Goal: Task Accomplishment & Management: Use online tool/utility

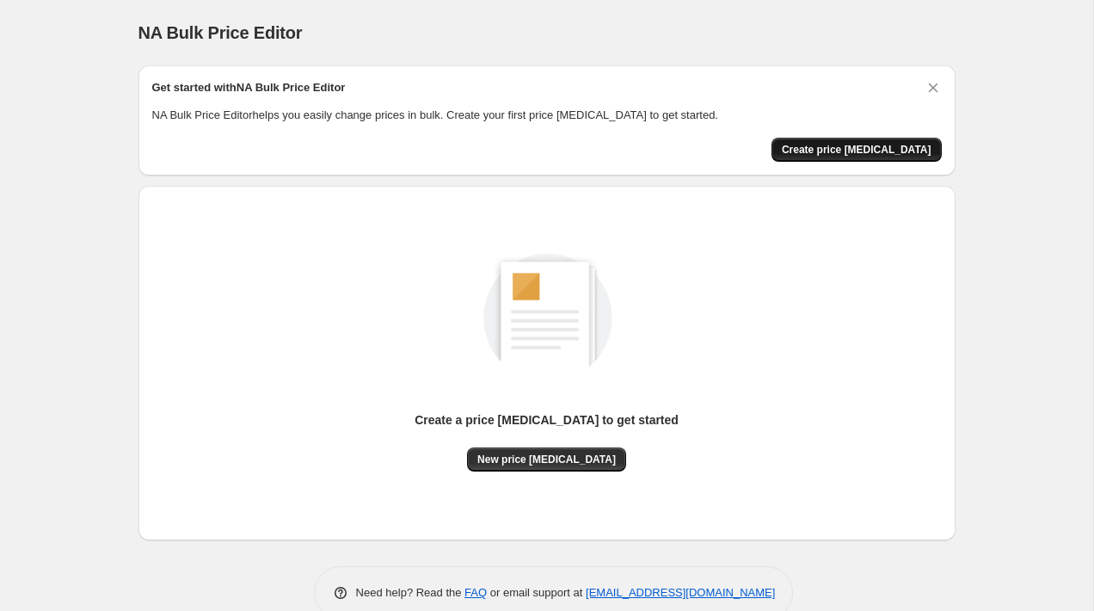
click at [808, 158] on button "Create price change job" at bounding box center [856, 150] width 170 height 24
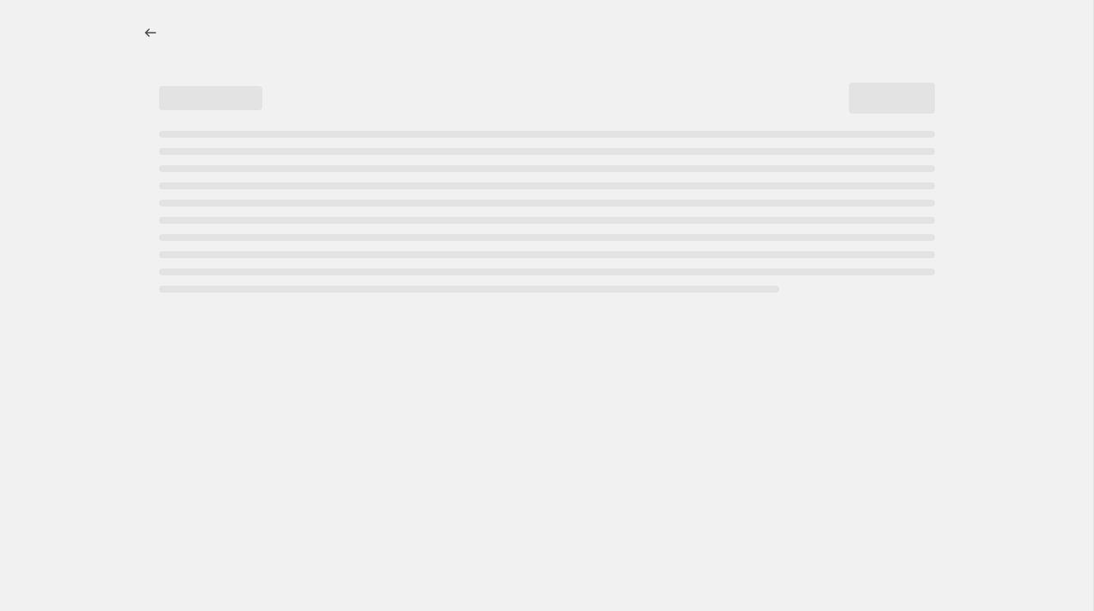
click at [808, 158] on div "Page loading" at bounding box center [547, 212] width 776 height 162
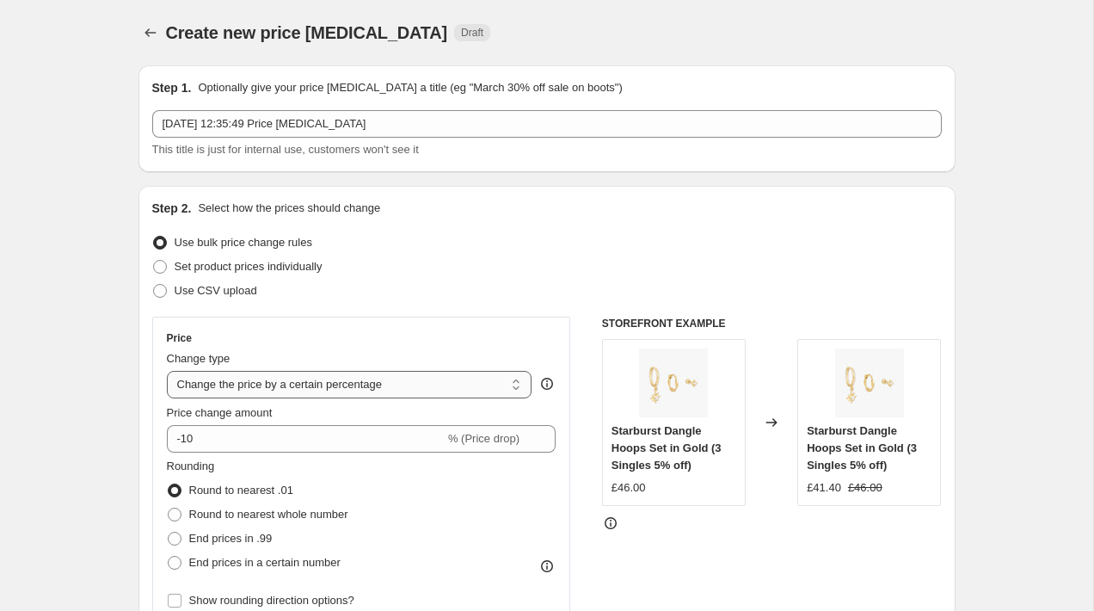
click at [395, 385] on select "Change the price to a certain amount Change the price by a certain amount Chang…" at bounding box center [349, 385] width 365 height 28
select select "to"
click at [167, 371] on select "Change the price to a certain amount Change the price by a certain amount Chang…" at bounding box center [349, 385] width 365 height 28
type input "80.00"
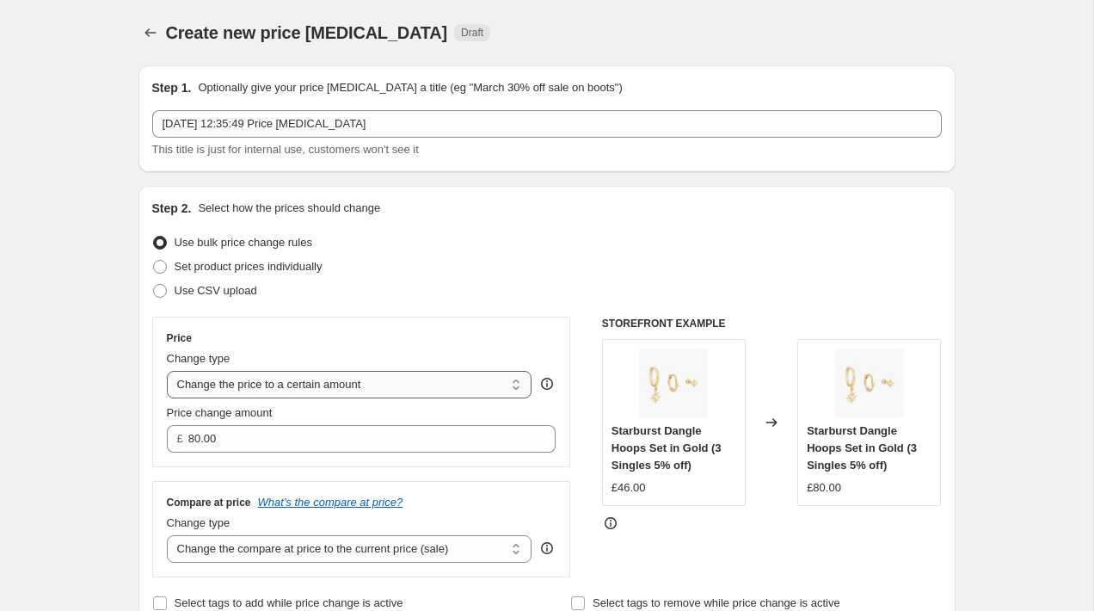
click at [390, 391] on select "Change the price to a certain amount Change the price by a certain amount Chang…" at bounding box center [349, 385] width 365 height 28
select select "by"
click at [167, 371] on select "Change the price to a certain amount Change the price by a certain amount Chang…" at bounding box center [349, 385] width 365 height 28
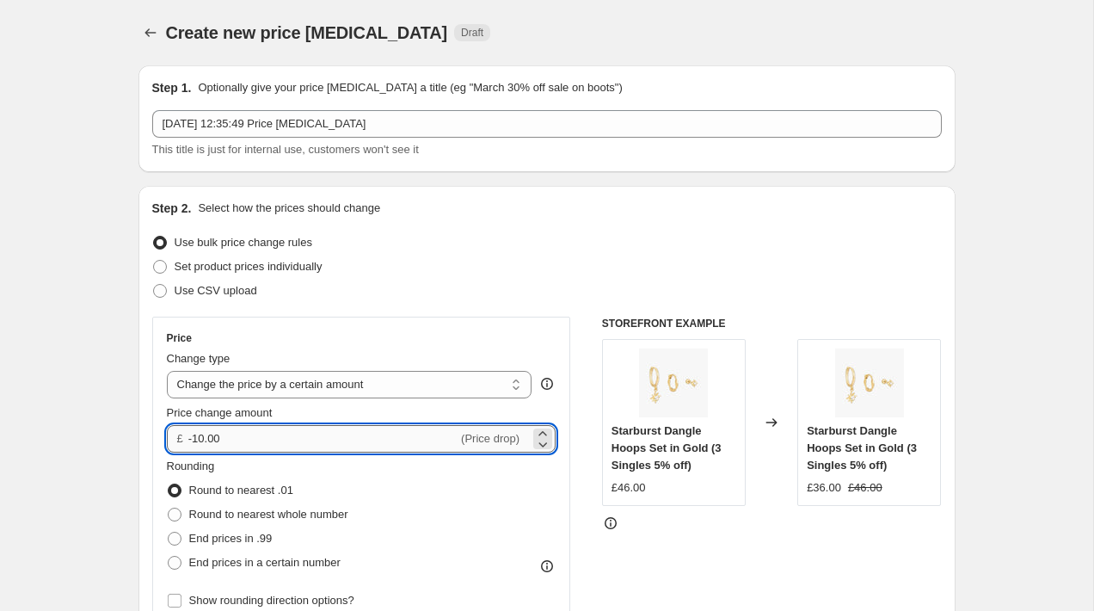
click at [273, 435] on input "-10.00" at bounding box center [322, 439] width 269 height 28
click at [539, 430] on icon at bounding box center [542, 433] width 17 height 17
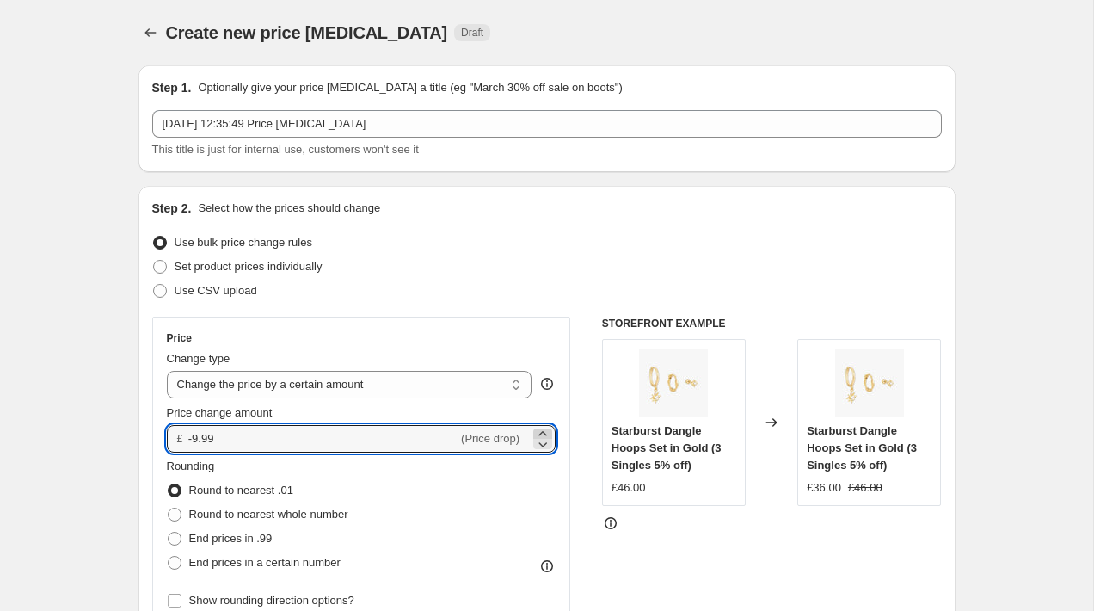
click at [539, 430] on icon at bounding box center [542, 433] width 17 height 17
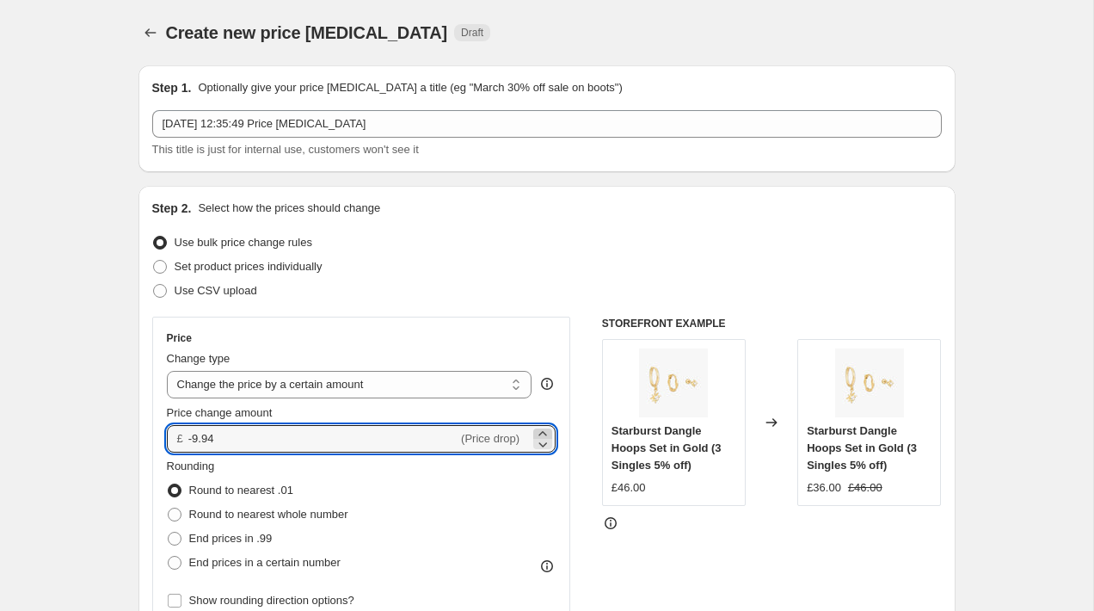
click at [539, 430] on icon at bounding box center [542, 433] width 17 height 17
type input "-9.92"
click at [305, 441] on input "-9.92" at bounding box center [322, 439] width 269 height 28
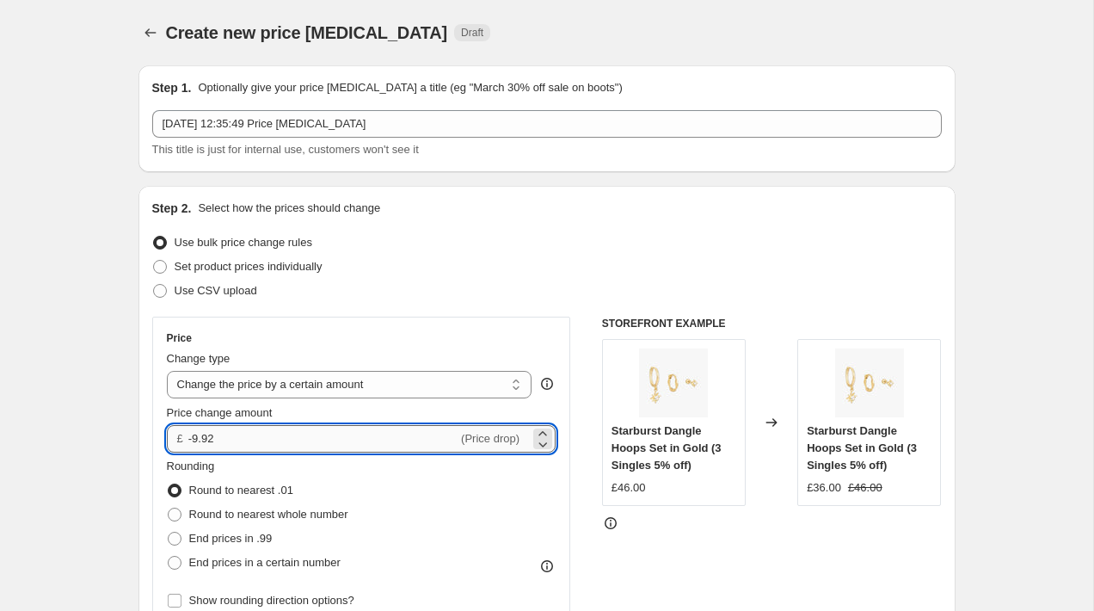
click at [279, 429] on input "-9.92" at bounding box center [322, 439] width 269 height 28
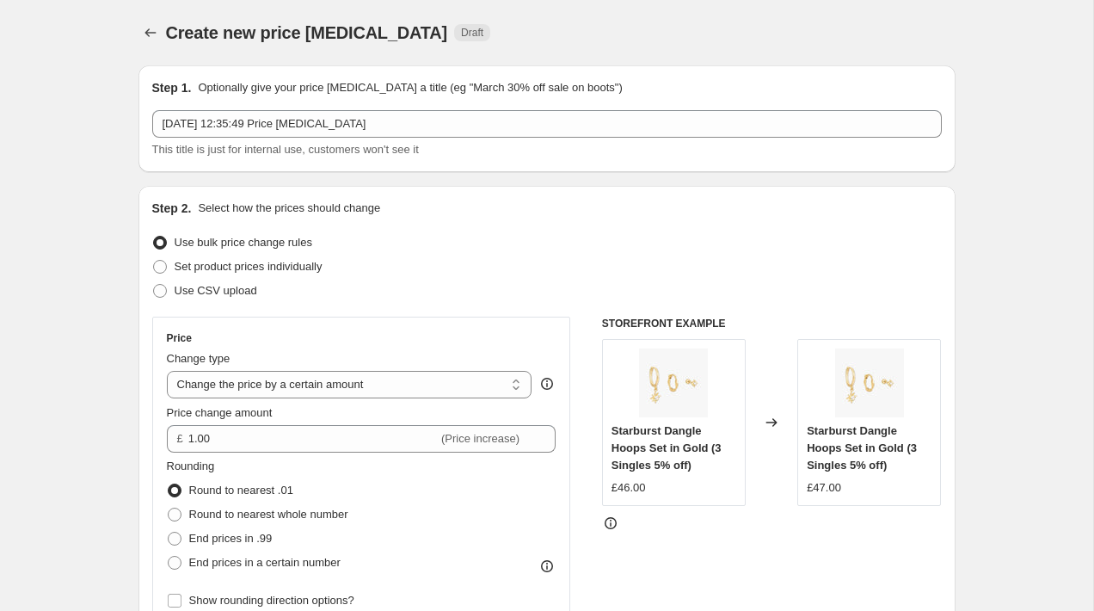
click at [406, 332] on div "Price" at bounding box center [362, 338] width 390 height 14
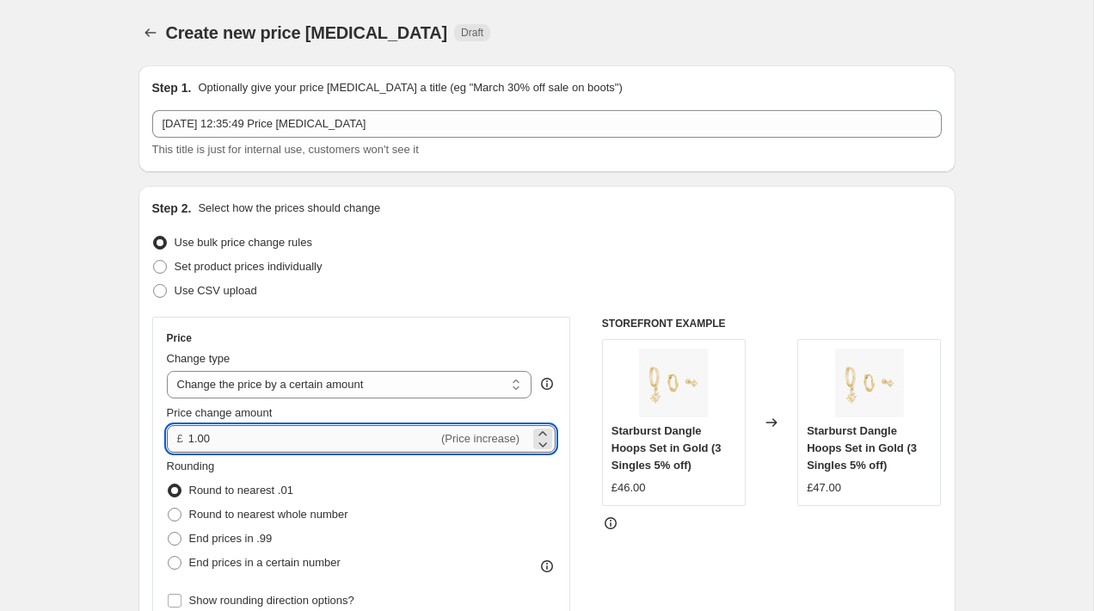
click at [256, 441] on input "1.00" at bounding box center [312, 439] width 249 height 28
type input "1"
type input "2.00"
click at [429, 281] on div "Use CSV upload" at bounding box center [546, 291] width 789 height 24
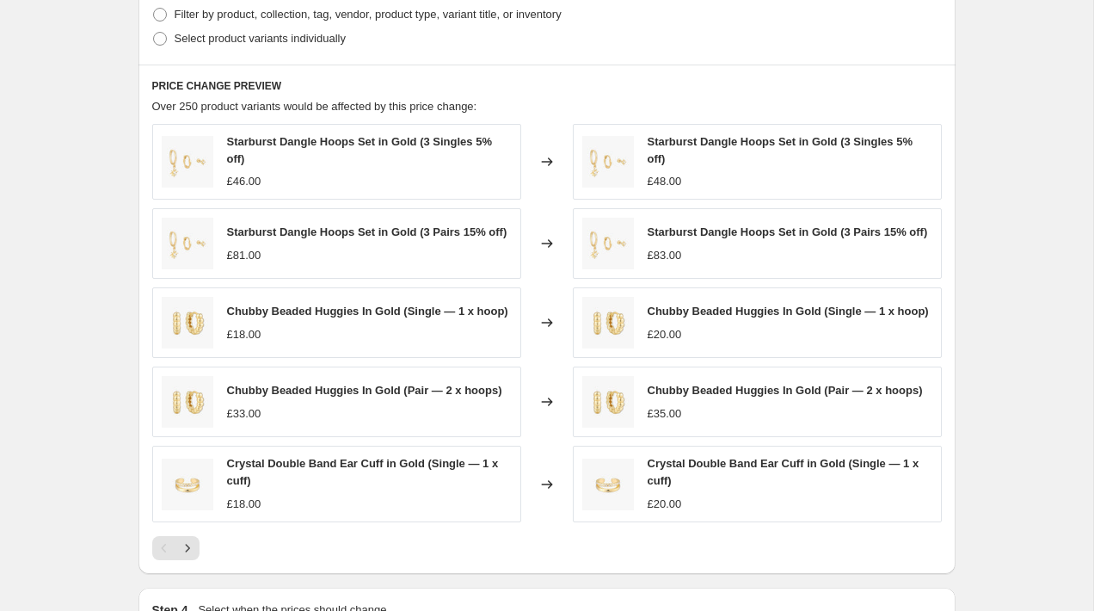
scroll to position [980, 0]
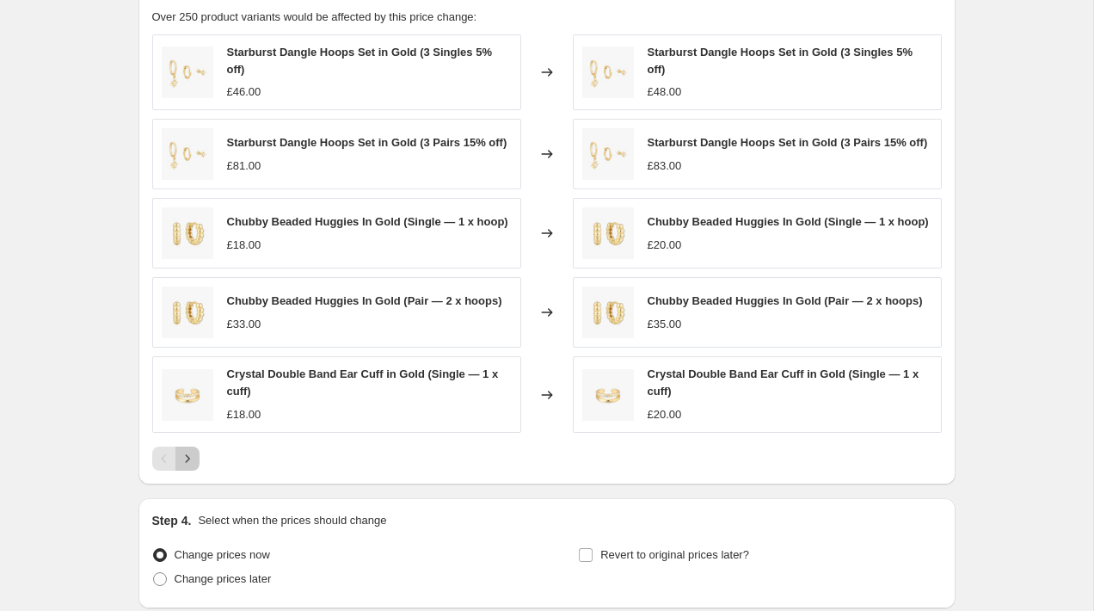
click at [189, 467] on icon "Next" at bounding box center [187, 458] width 17 height 17
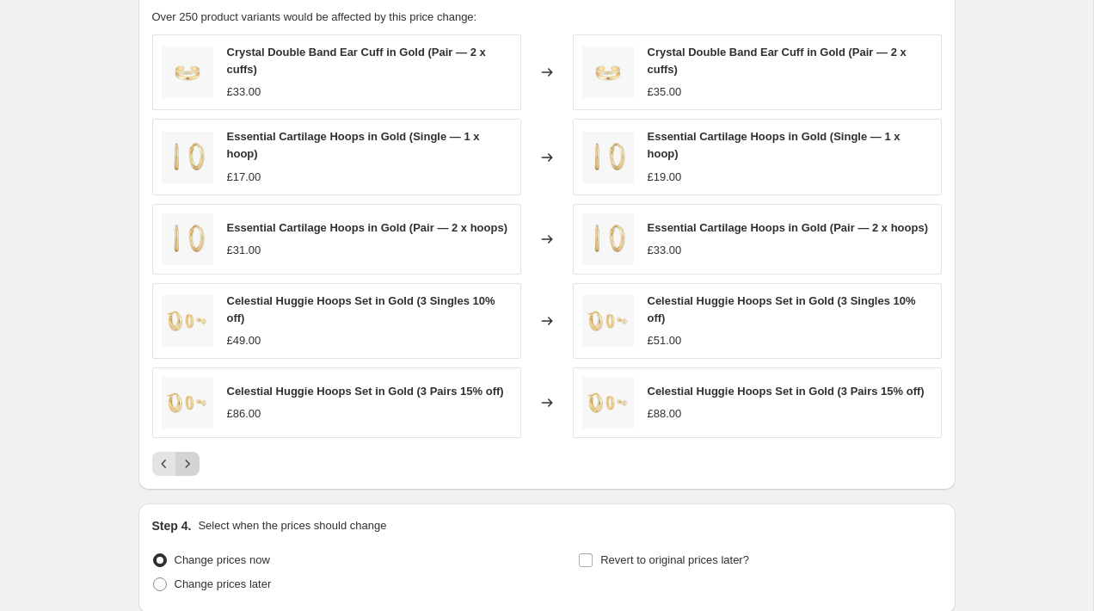
click at [186, 470] on icon "Next" at bounding box center [187, 463] width 17 height 17
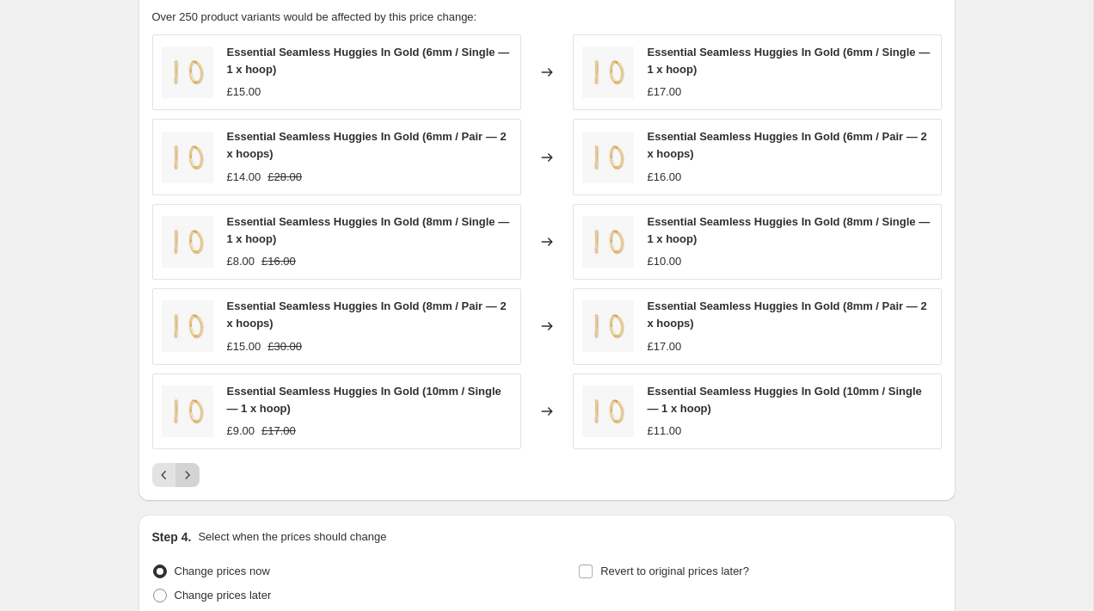
click at [187, 474] on icon "Next" at bounding box center [187, 474] width 17 height 17
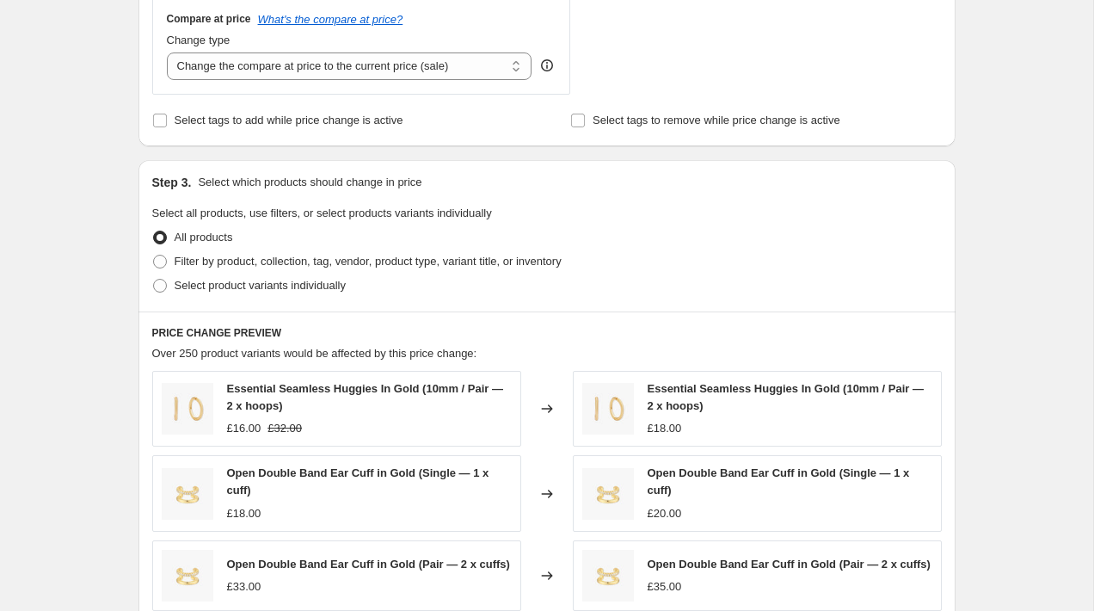
scroll to position [636, 0]
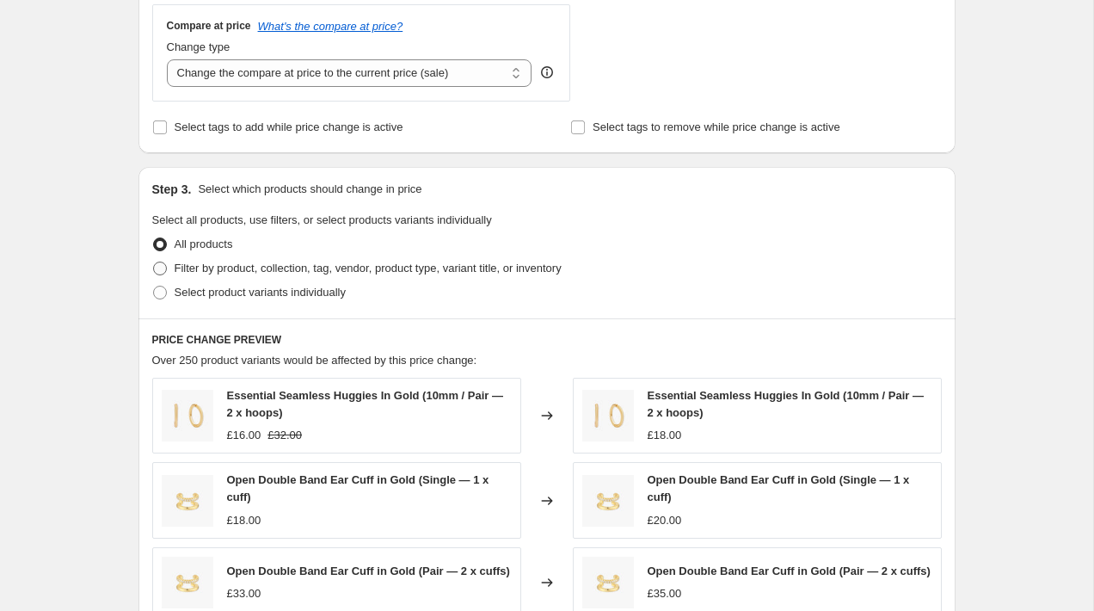
click at [234, 267] on span "Filter by product, collection, tag, vendor, product type, variant title, or inv…" at bounding box center [368, 267] width 387 height 13
click at [154, 262] on input "Filter by product, collection, tag, vendor, product type, variant title, or inv…" at bounding box center [153, 261] width 1 height 1
radio input "true"
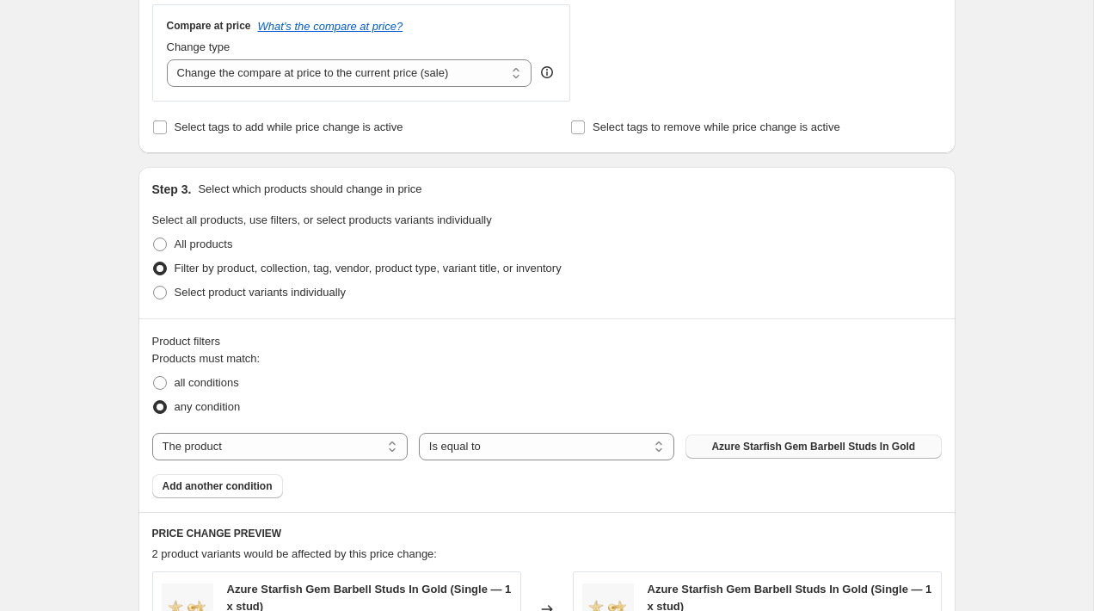
click at [700, 435] on button "Azure Starfish Gem Barbell Studs In Gold" at bounding box center [812, 446] width 255 height 24
click at [193, 301] on label "Select product variants individually" at bounding box center [248, 292] width 193 height 24
click at [154, 286] on input "Select product variants individually" at bounding box center [153, 286] width 1 height 1
radio input "true"
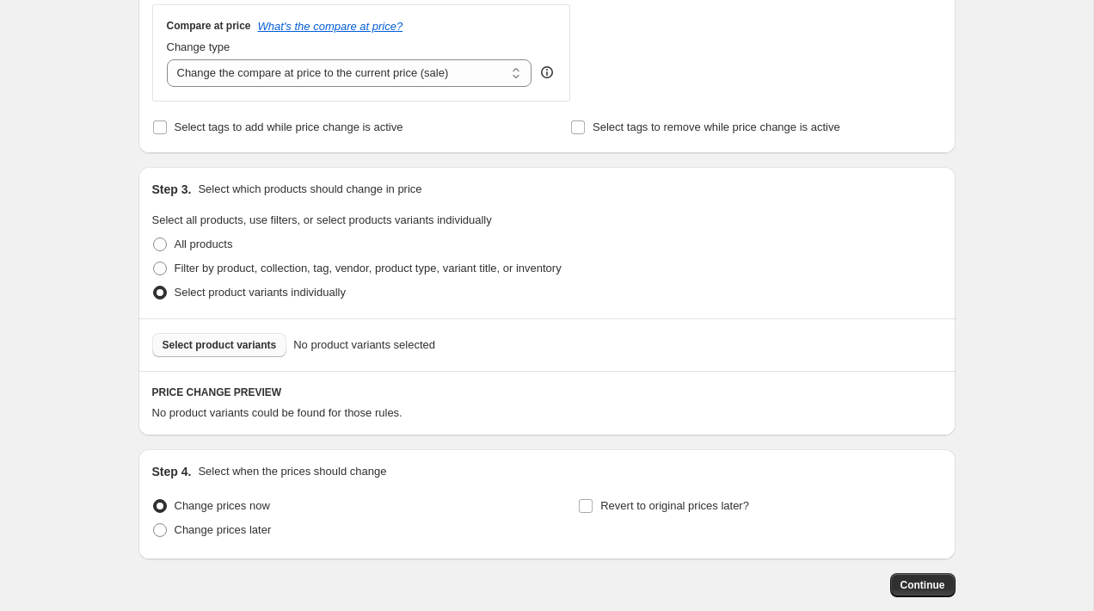
click at [230, 351] on span "Select product variants" at bounding box center [220, 345] width 114 height 14
click at [209, 265] on span "Filter by product, collection, tag, vendor, product type, variant title, or inv…" at bounding box center [368, 267] width 387 height 13
click at [154, 262] on input "Filter by product, collection, tag, vendor, product type, variant title, or inv…" at bounding box center [153, 261] width 1 height 1
radio input "true"
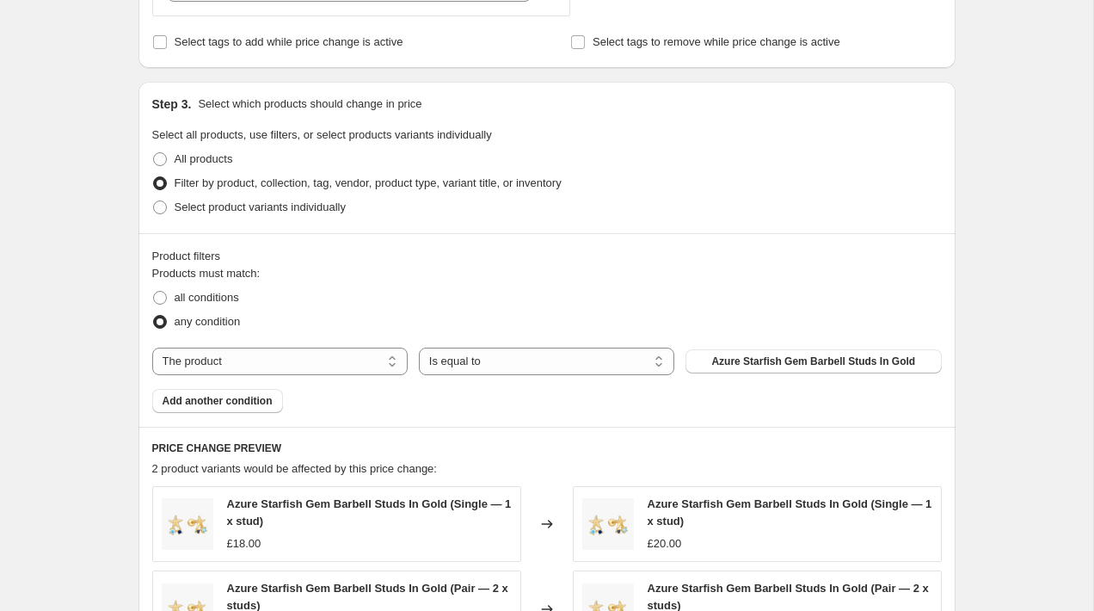
scroll to position [741, 0]
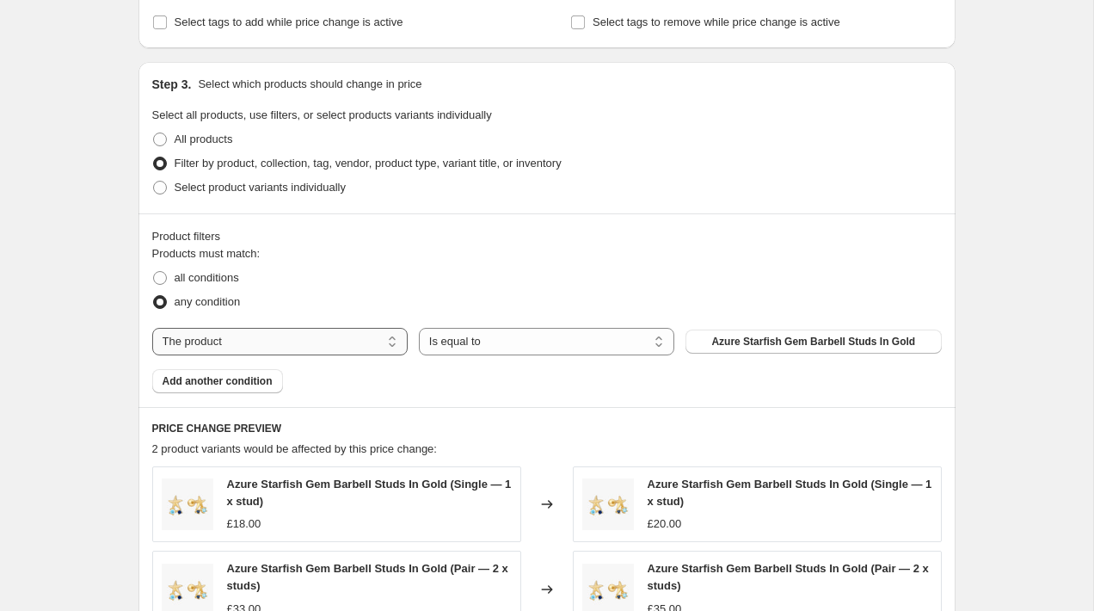
click at [273, 348] on select "The product The product's collection The product's tag The product's vendor The…" at bounding box center [279, 342] width 255 height 28
select select "product_status"
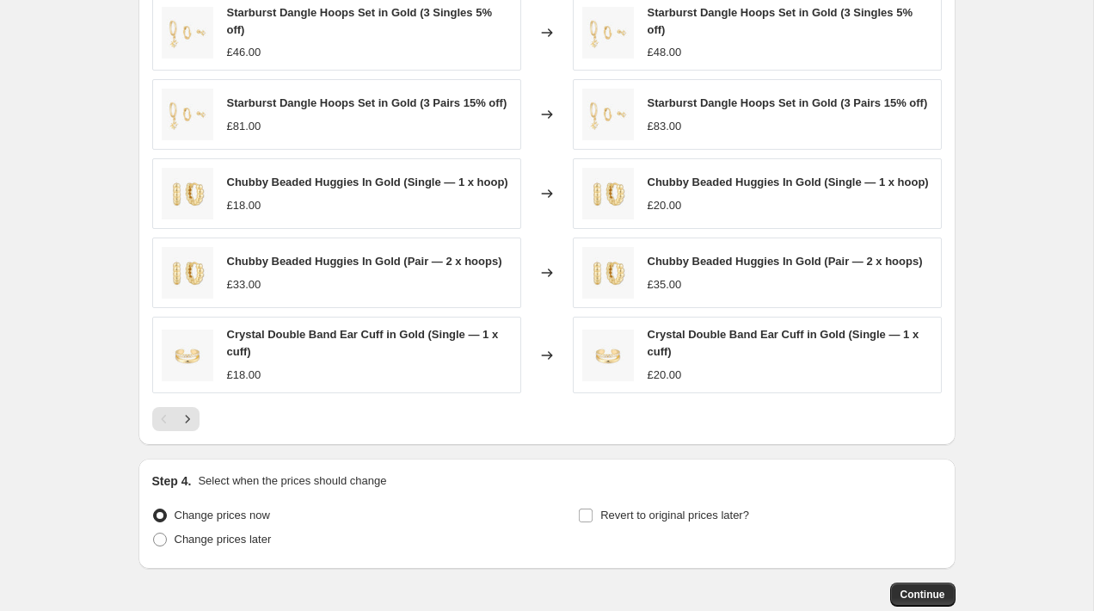
scroll to position [1230, 0]
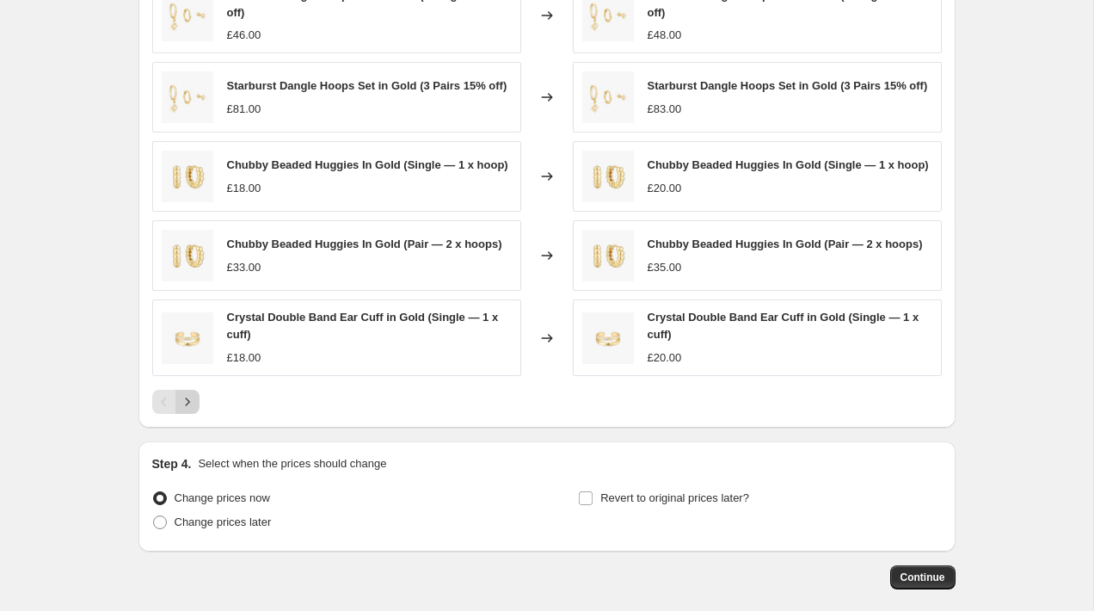
click at [194, 408] on icon "Next" at bounding box center [187, 401] width 17 height 17
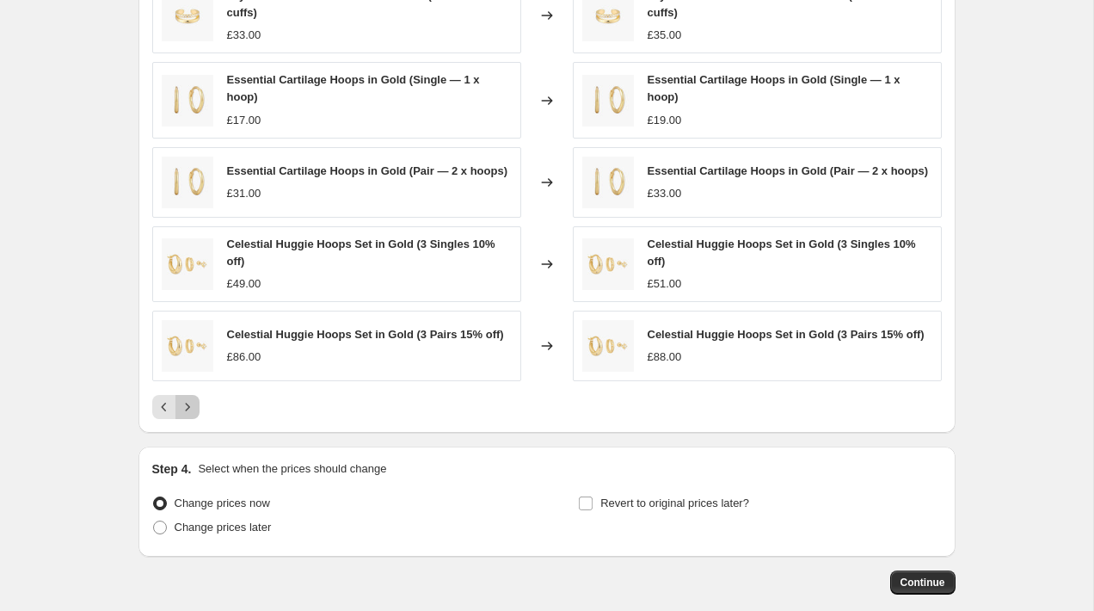
click at [193, 410] on icon "Next" at bounding box center [187, 406] width 17 height 17
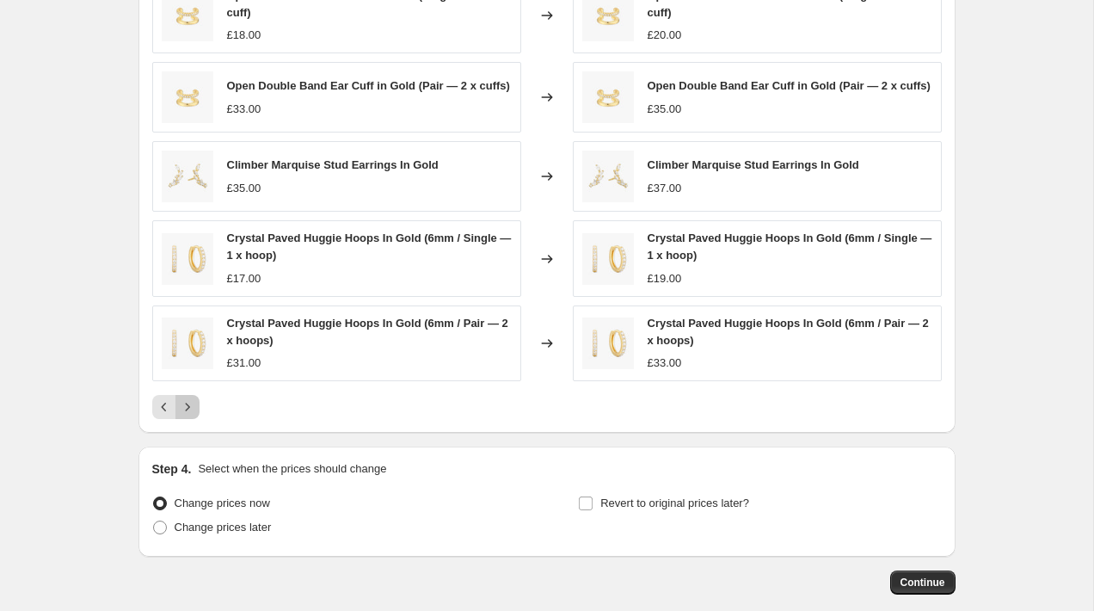
click at [193, 410] on icon "Next" at bounding box center [187, 406] width 17 height 17
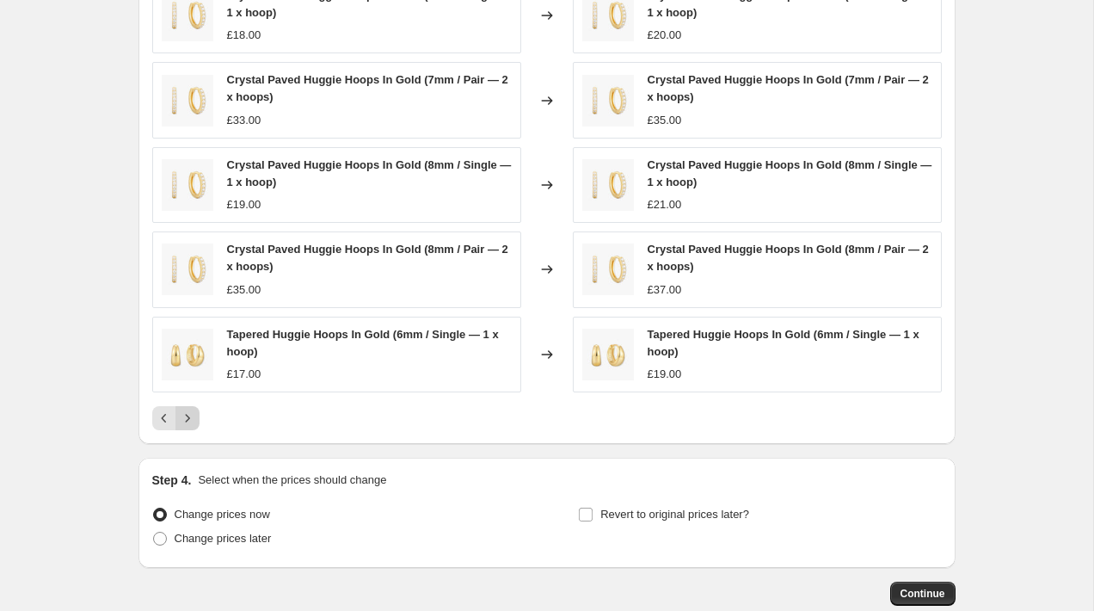
click at [193, 410] on icon "Next" at bounding box center [187, 417] width 17 height 17
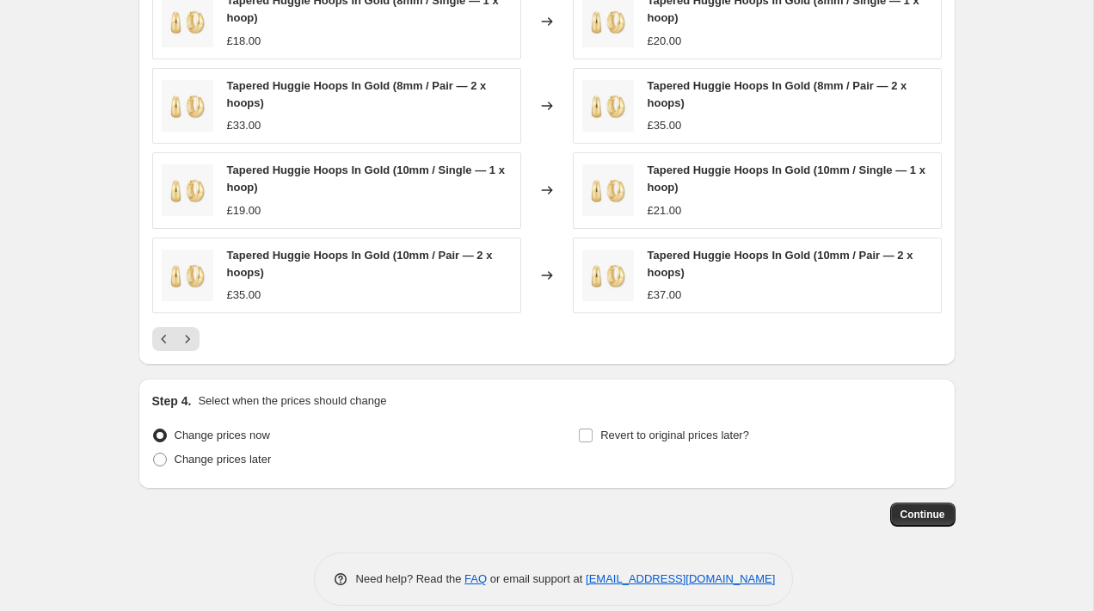
scroll to position [1294, 0]
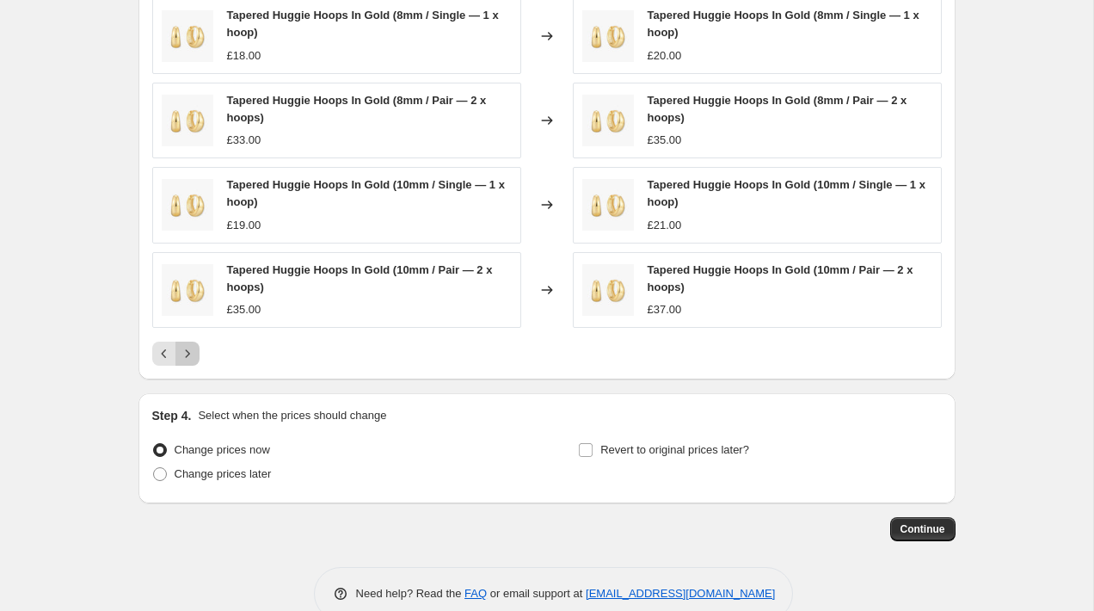
click at [189, 354] on icon "Next" at bounding box center [187, 353] width 17 height 17
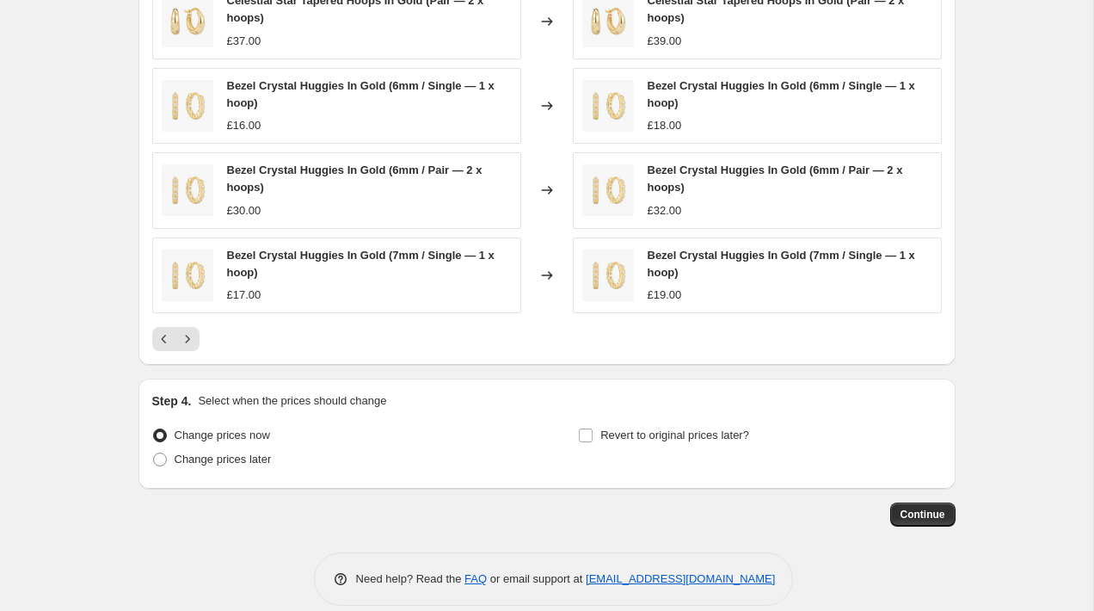
scroll to position [1330, 0]
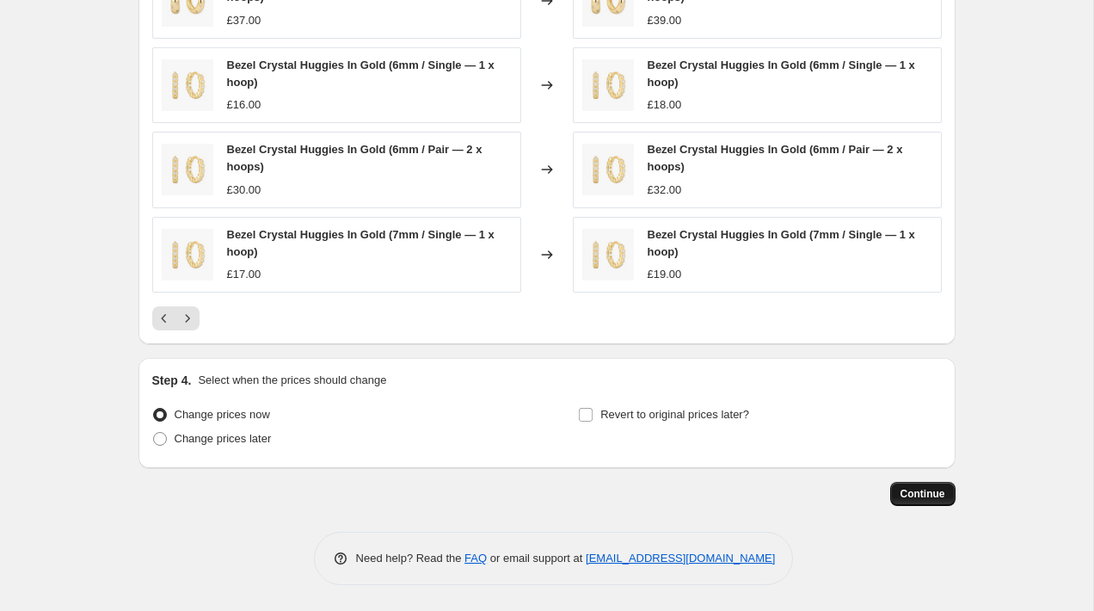
click at [909, 487] on button "Continue" at bounding box center [922, 494] width 65 height 24
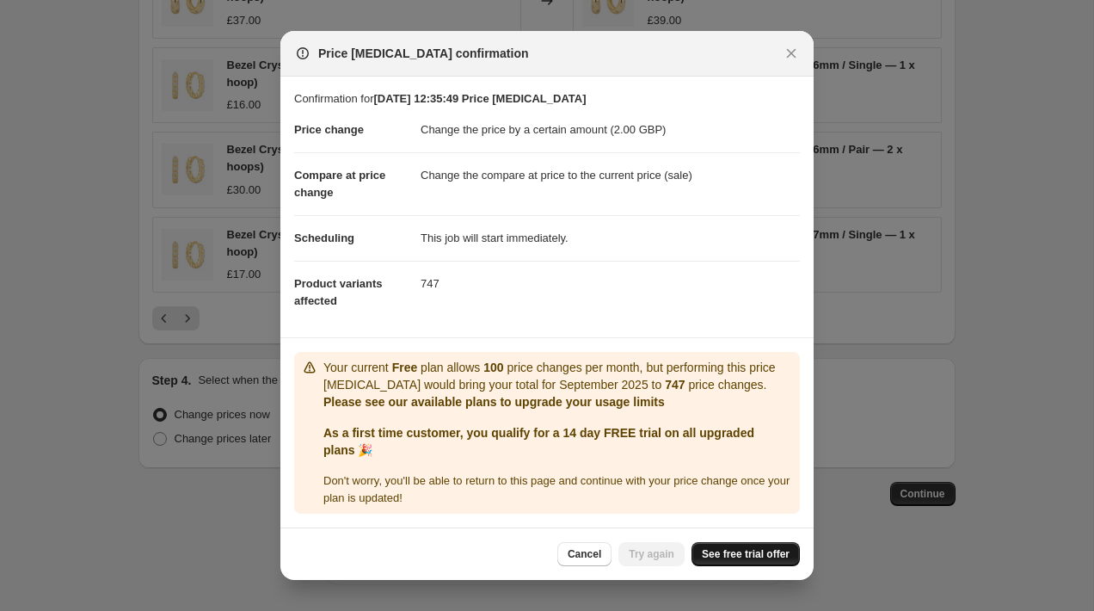
click at [721, 554] on span "See free trial offer" at bounding box center [746, 554] width 88 height 14
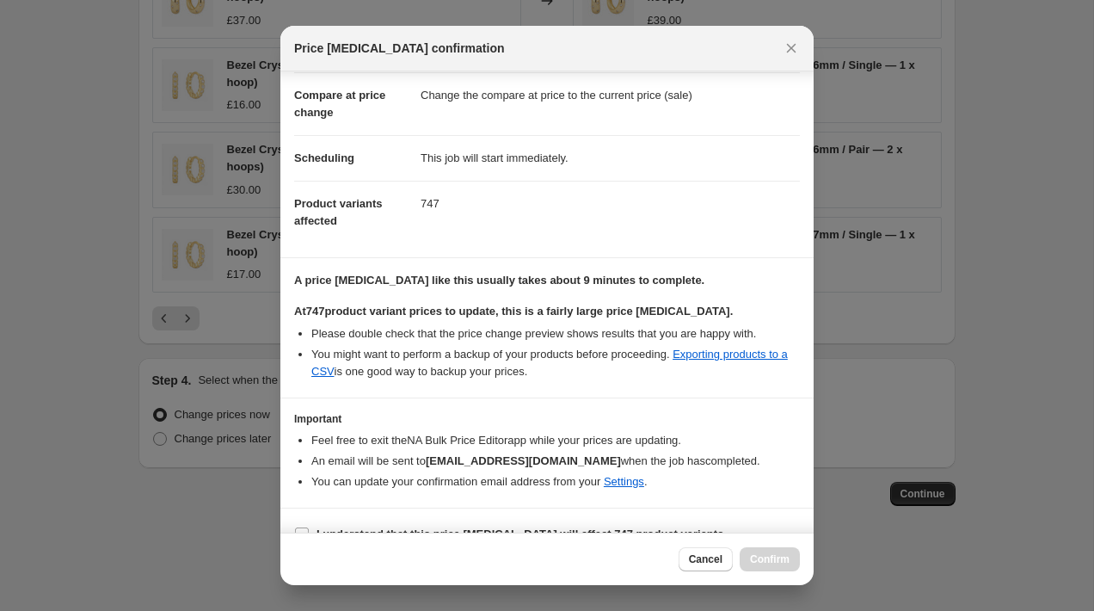
scroll to position [102, 0]
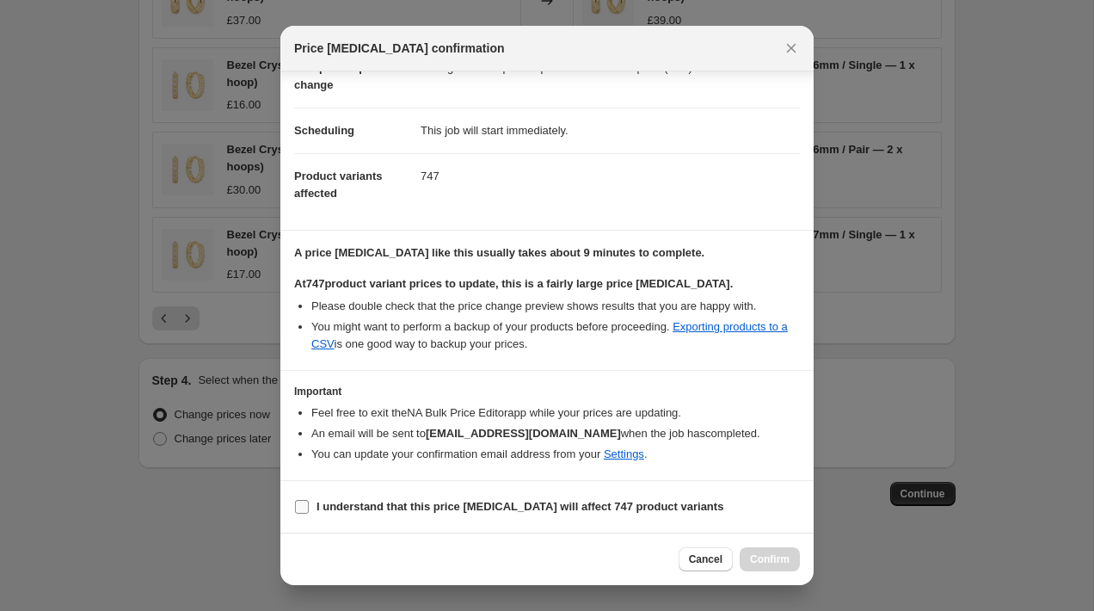
click at [360, 501] on b "I understand that this price change job will affect 747 product variants" at bounding box center [519, 506] width 407 height 13
click at [309, 501] on input "I understand that this price change job will affect 747 product variants" at bounding box center [302, 507] width 14 height 14
checkbox input "true"
click at [759, 556] on span "Confirm" at bounding box center [770, 559] width 40 height 14
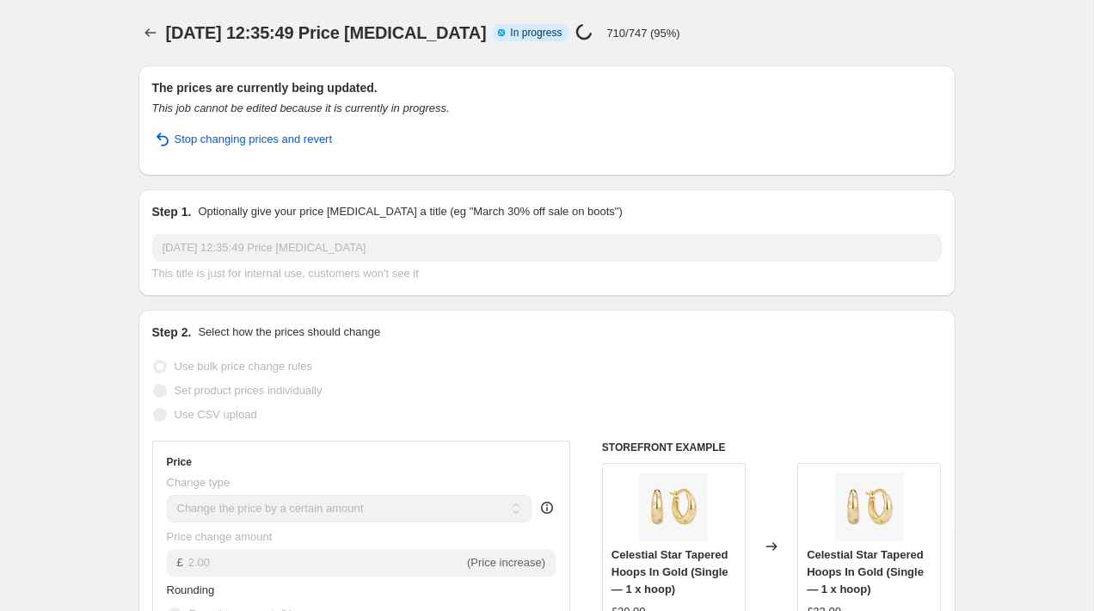
select select "by"
select select "product_status"
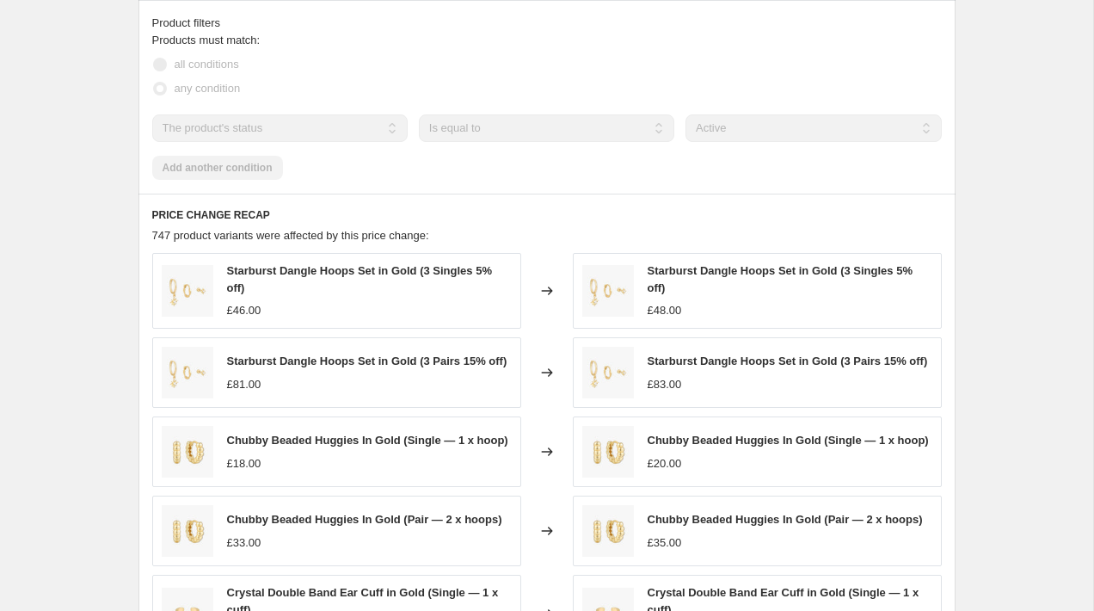
scroll to position [1274, 0]
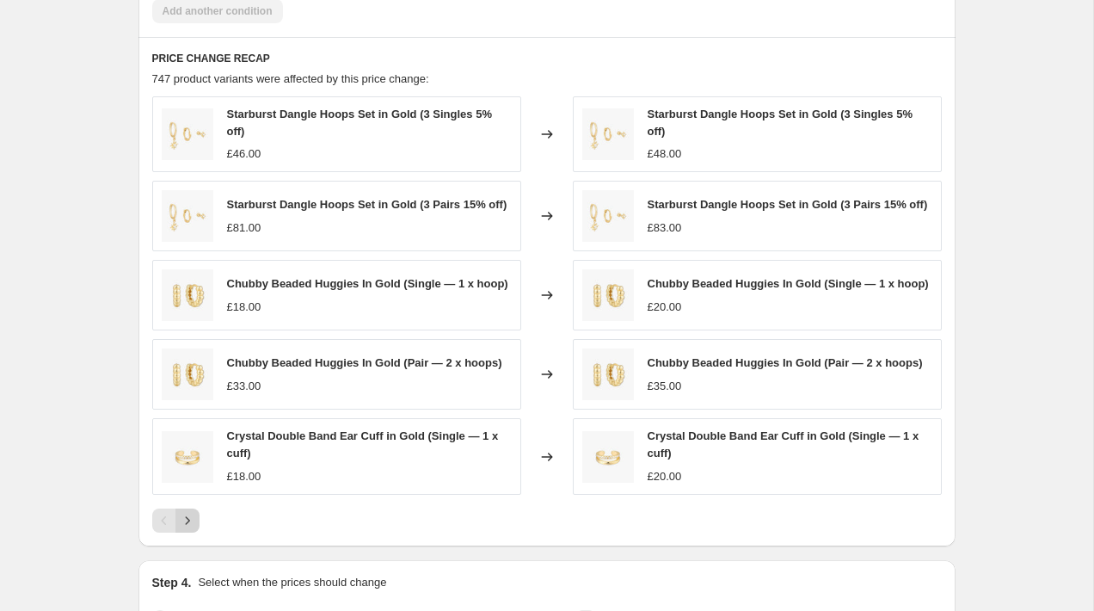
click at [185, 526] on icon "Next" at bounding box center [187, 520] width 17 height 17
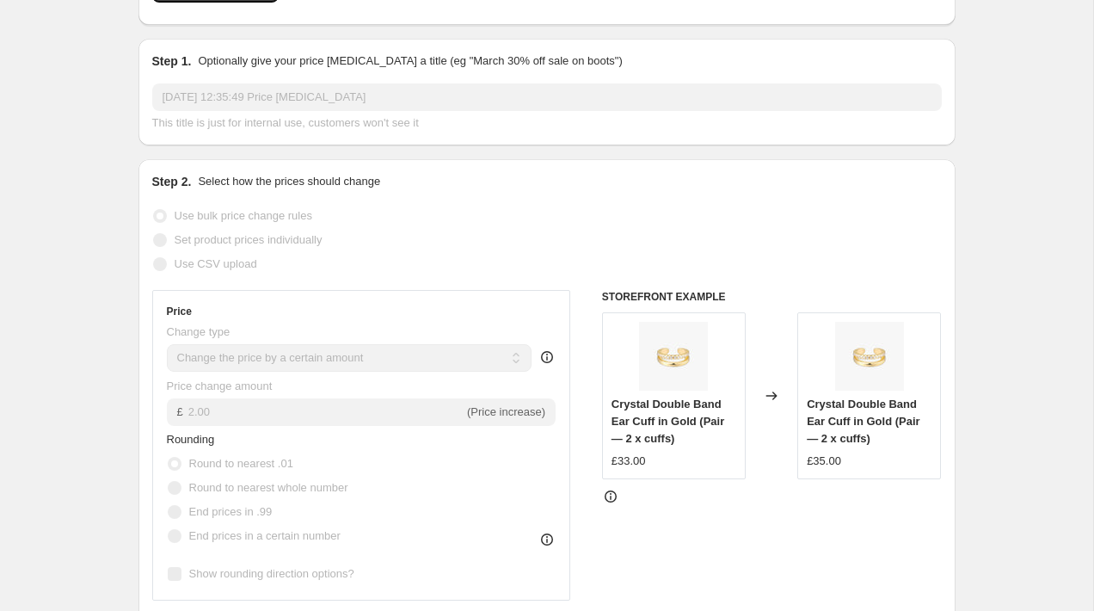
scroll to position [0, 0]
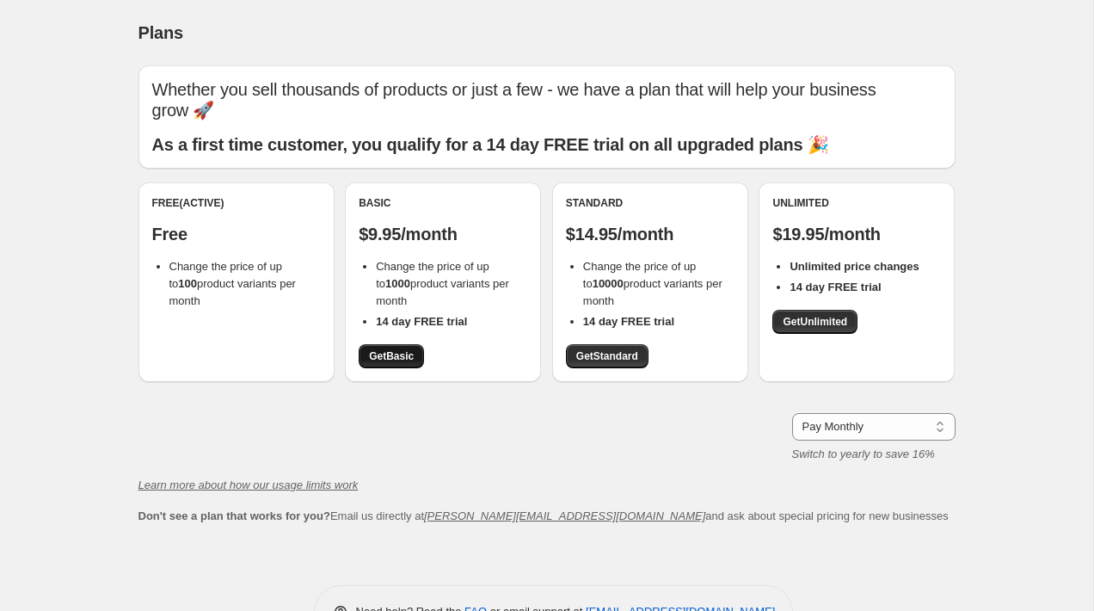
click at [396, 349] on span "Get Basic" at bounding box center [391, 356] width 45 height 14
